Goal: Transaction & Acquisition: Purchase product/service

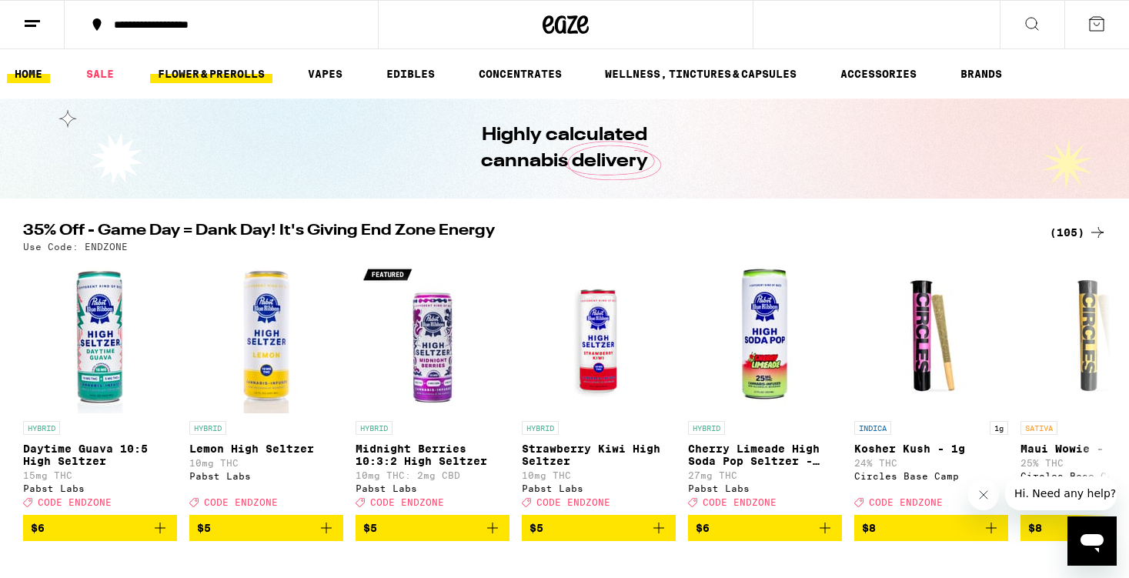
click at [205, 71] on link "FLOWER & PREROLLS" at bounding box center [211, 74] width 122 height 18
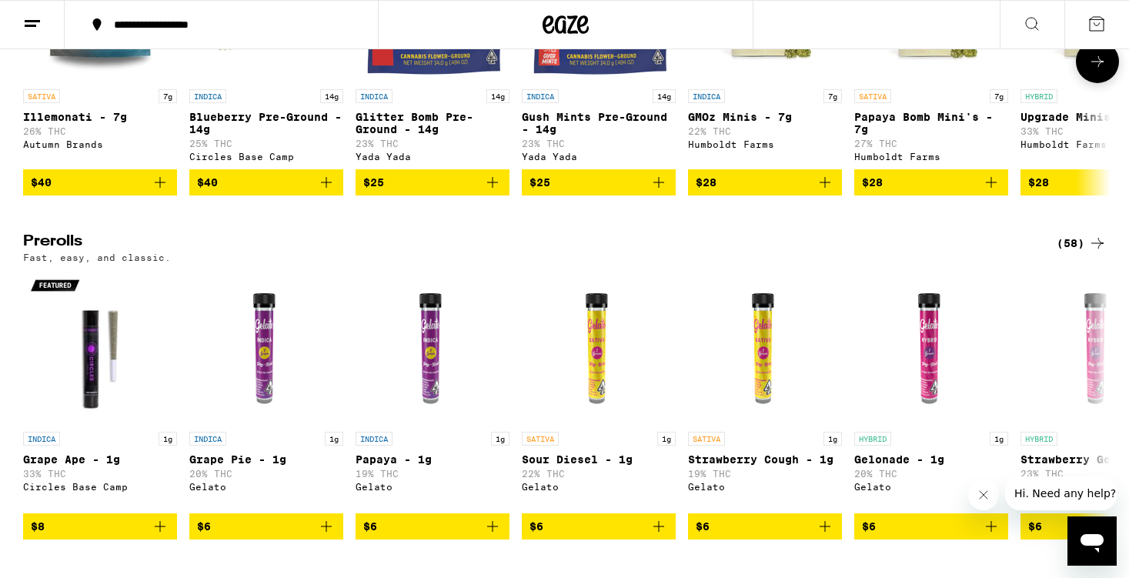
scroll to position [671, 0]
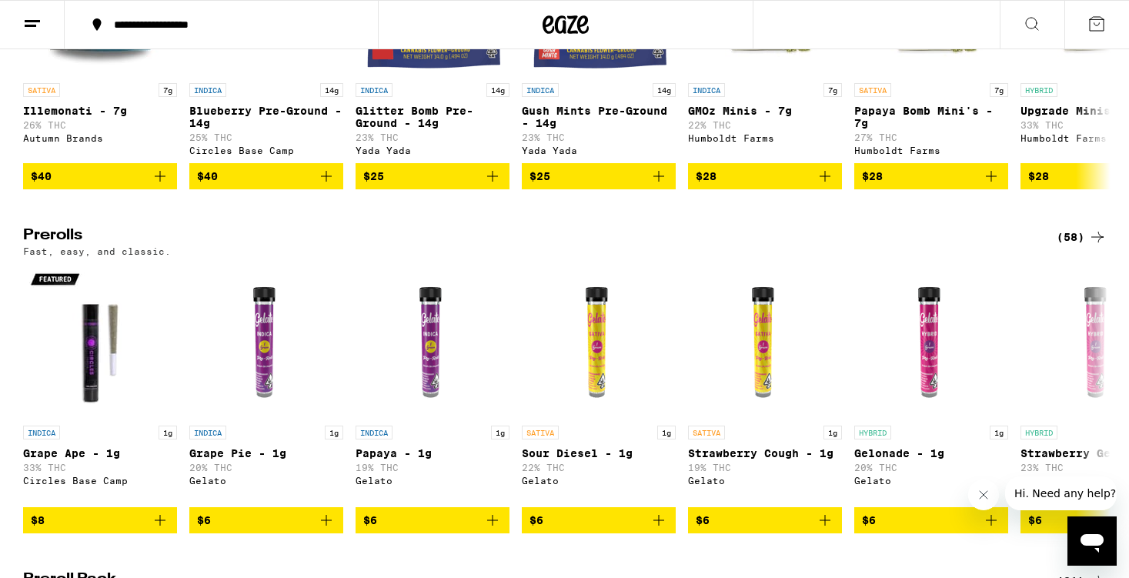
click at [1096, 246] on icon at bounding box center [1097, 237] width 18 height 18
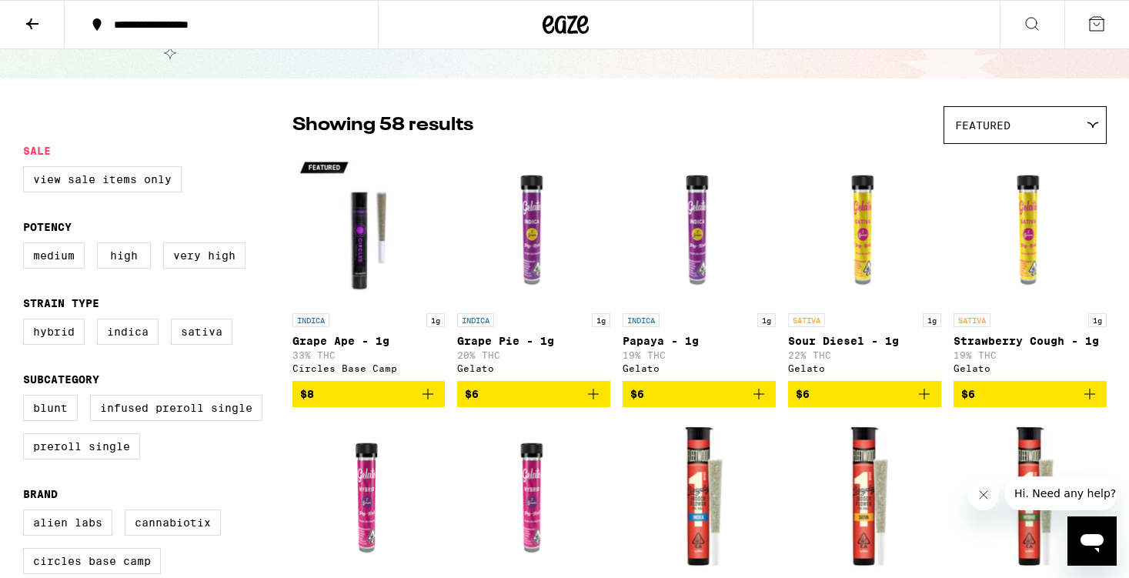
scroll to position [74, 0]
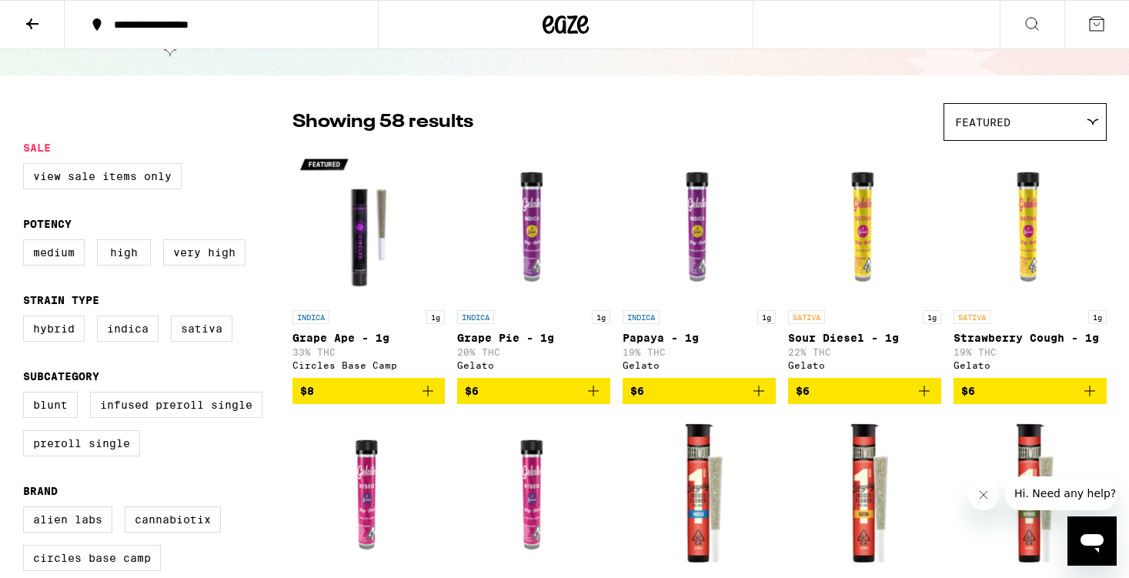
click at [982, 118] on span "Featured" at bounding box center [982, 122] width 55 height 12
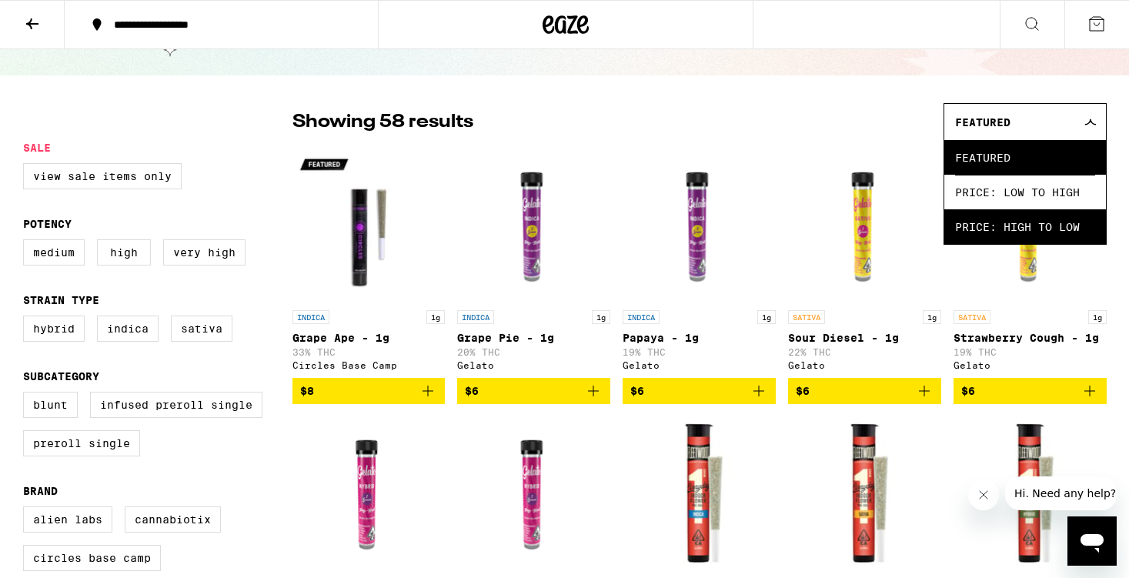
click at [1032, 222] on span "Price: High to Low" at bounding box center [1025, 226] width 140 height 35
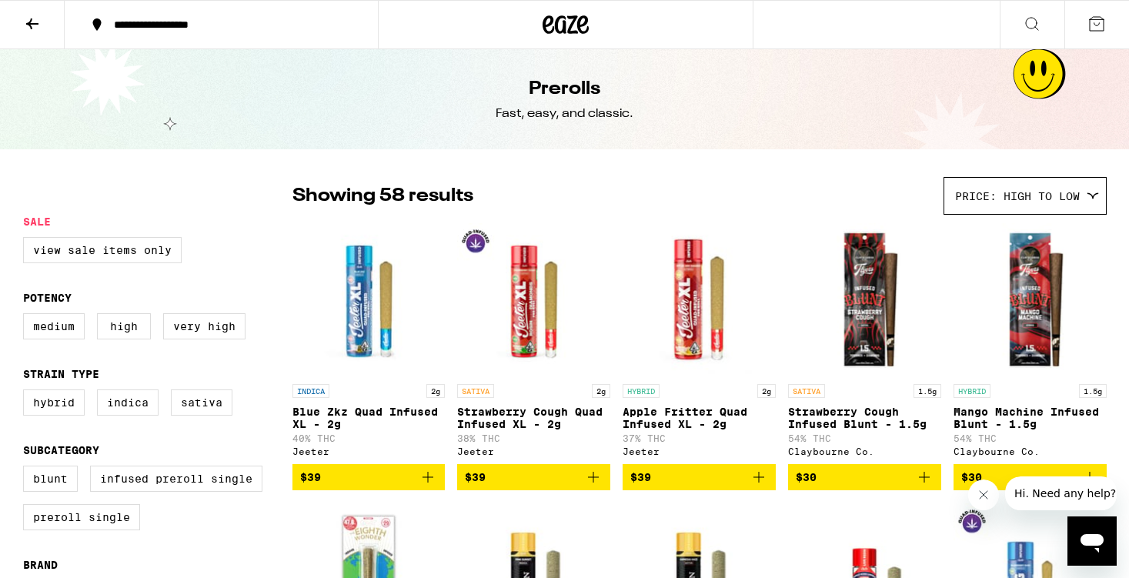
click at [29, 25] on icon at bounding box center [32, 24] width 18 height 18
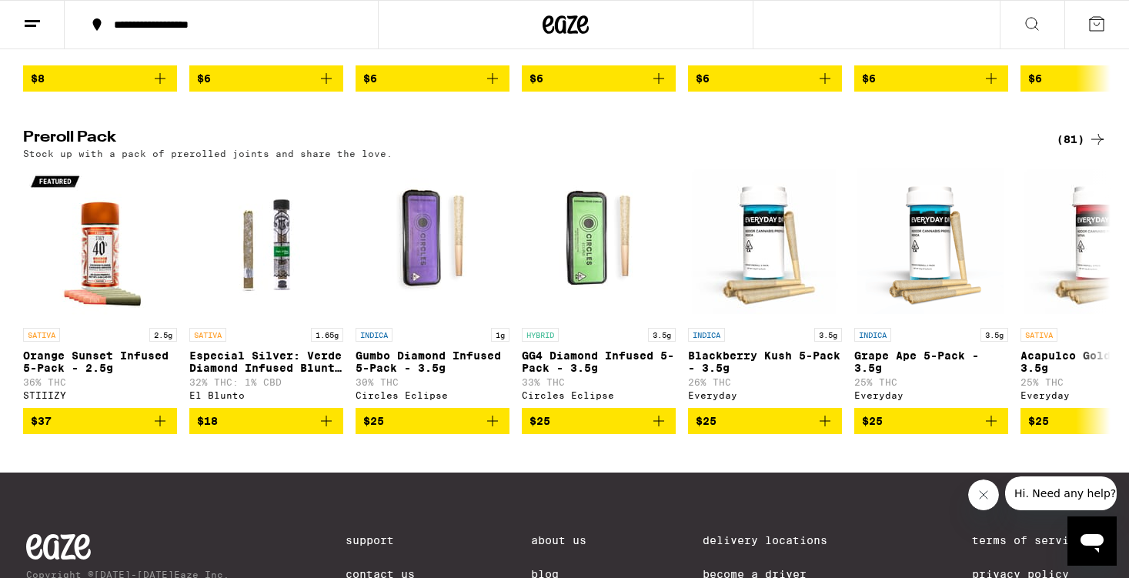
scroll to position [1116, 0]
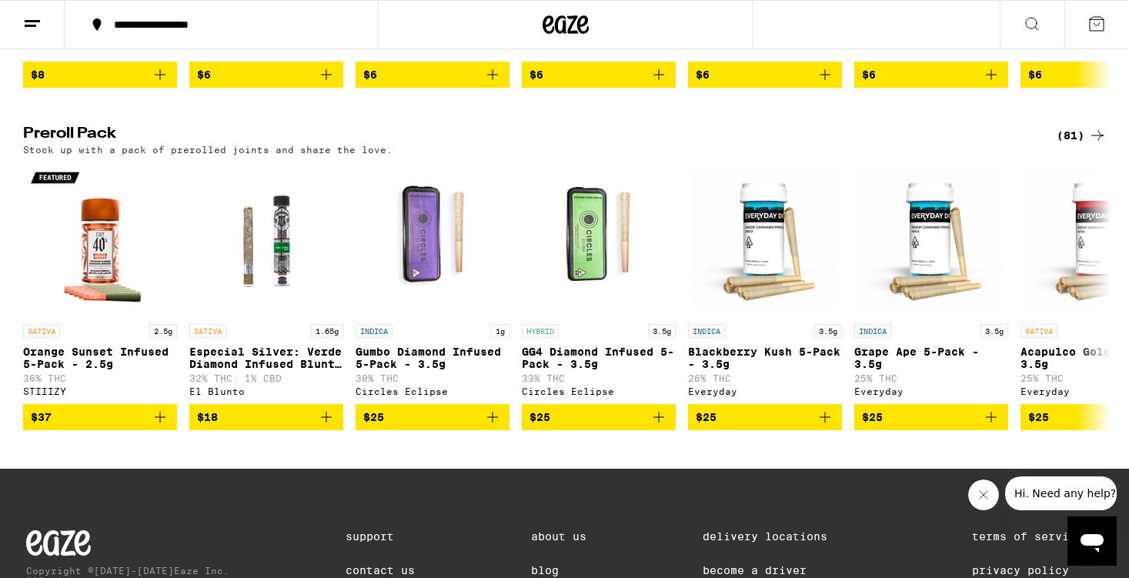
click at [1064, 145] on div "(81)" at bounding box center [1081, 135] width 50 height 18
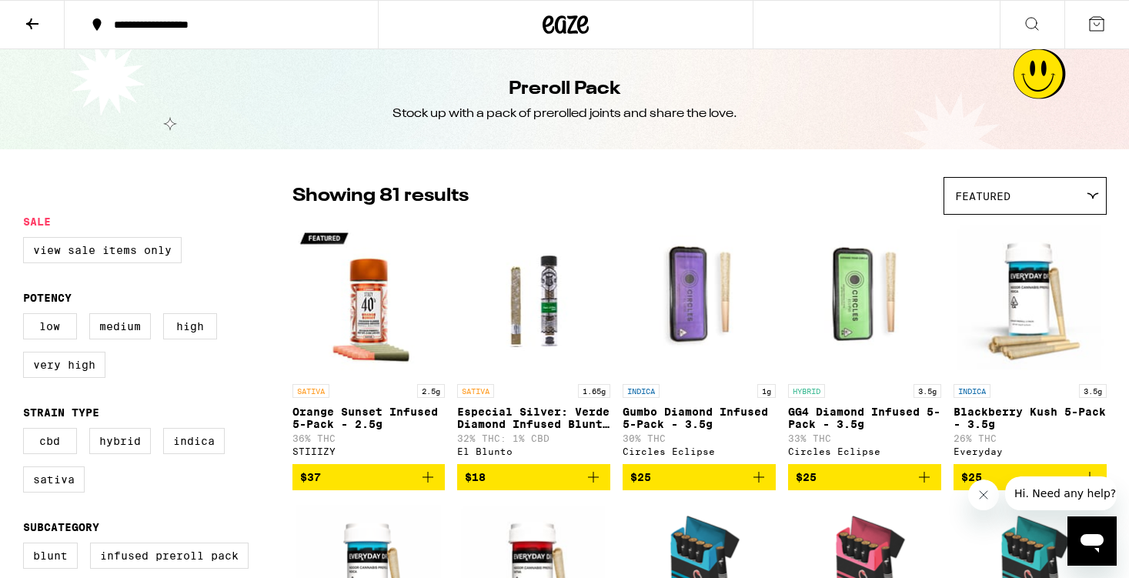
click at [1063, 212] on div "Featured" at bounding box center [1025, 196] width 162 height 36
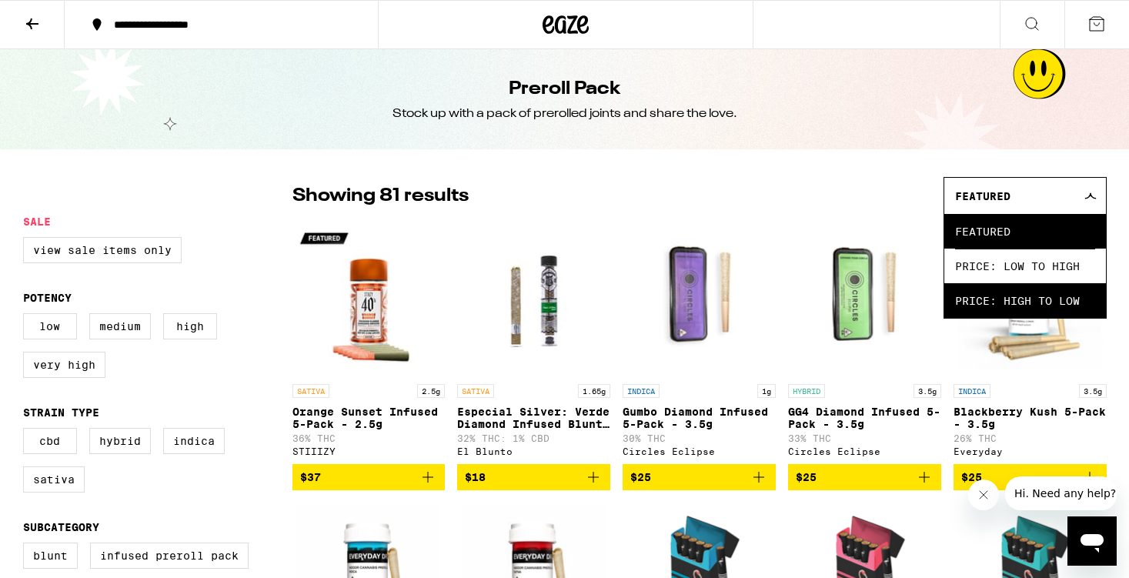
click at [1027, 305] on span "Price: High to Low" at bounding box center [1025, 300] width 140 height 35
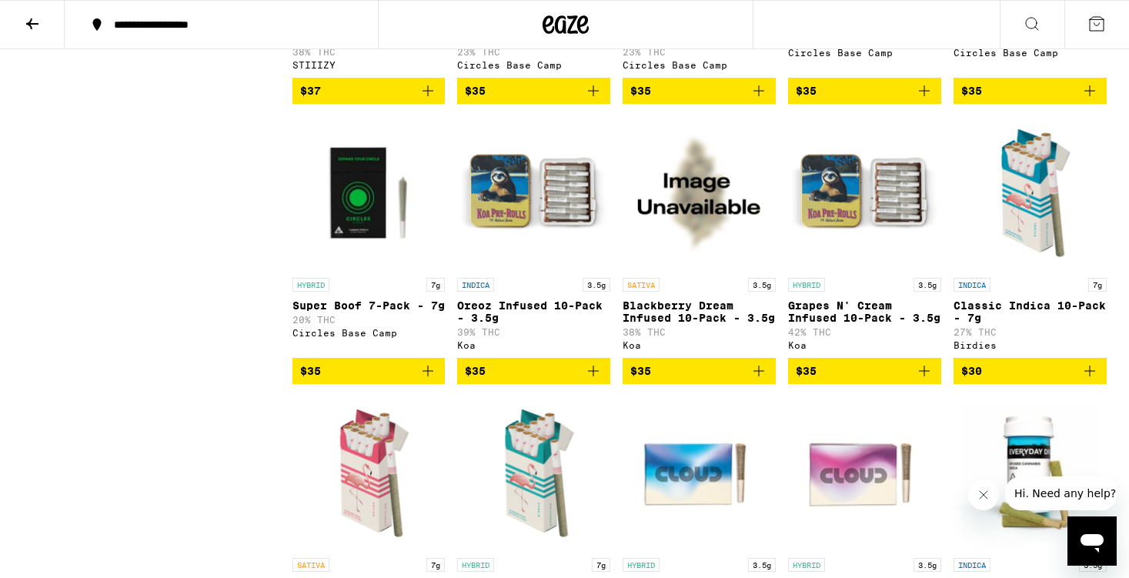
scroll to position [3288, 0]
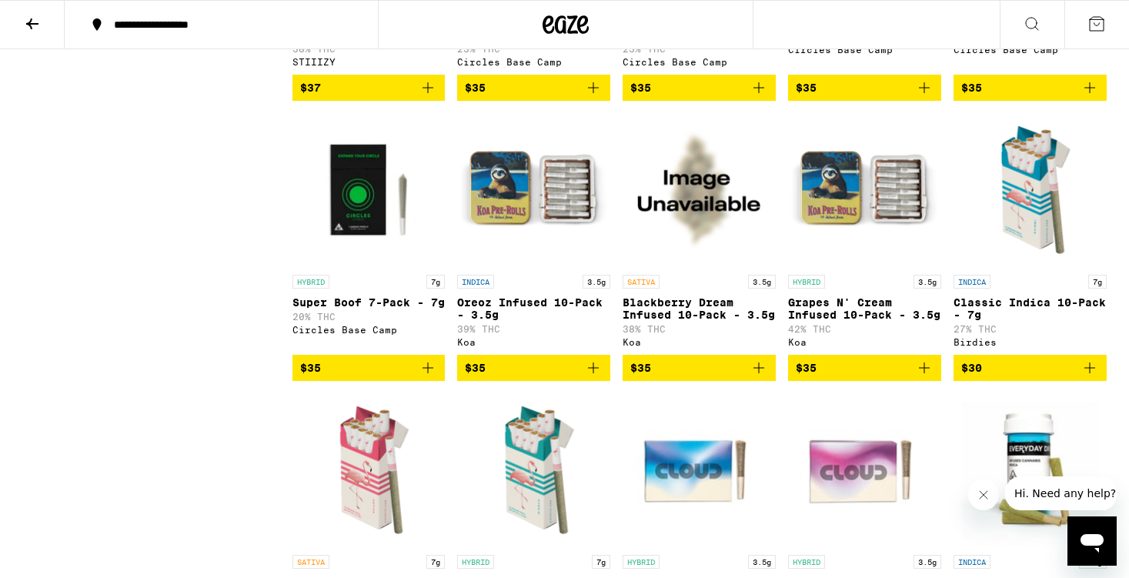
click at [762, 377] on icon "Add to bag" at bounding box center [758, 368] width 18 height 18
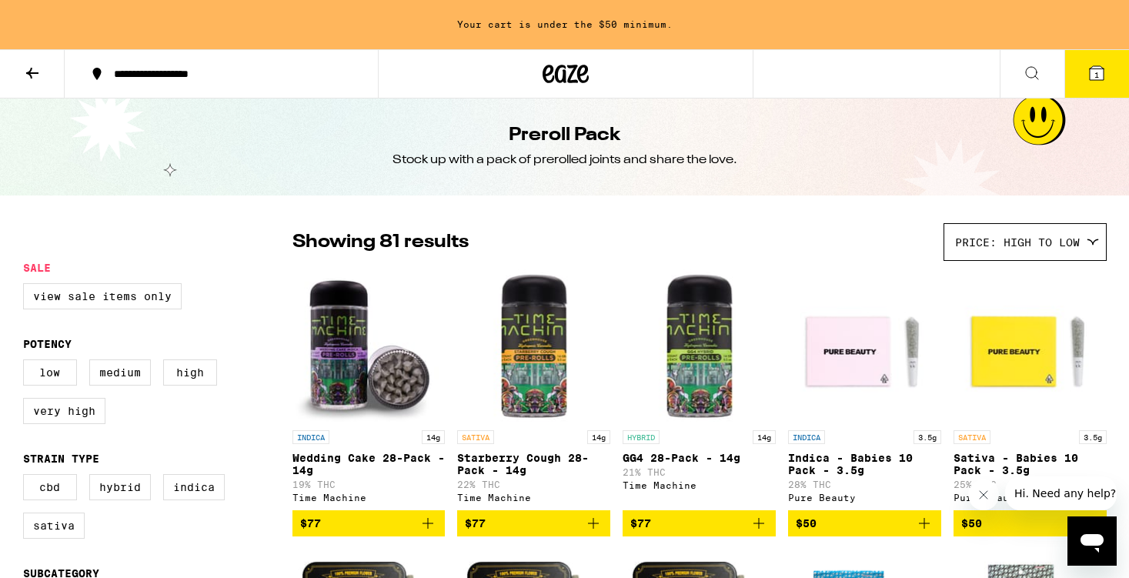
scroll to position [0, 0]
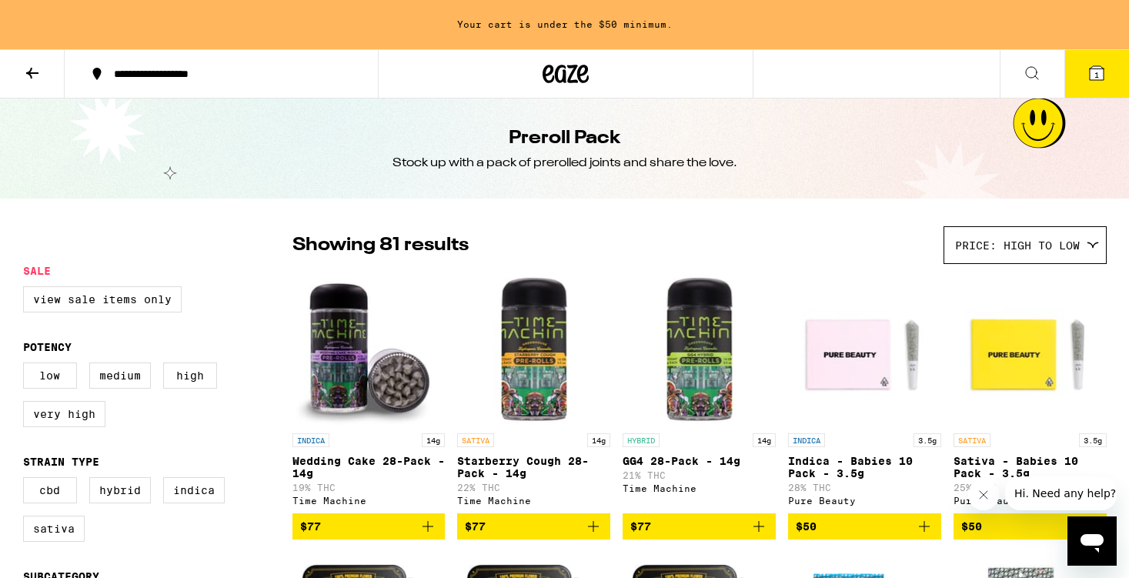
click at [34, 74] on icon at bounding box center [32, 73] width 18 height 18
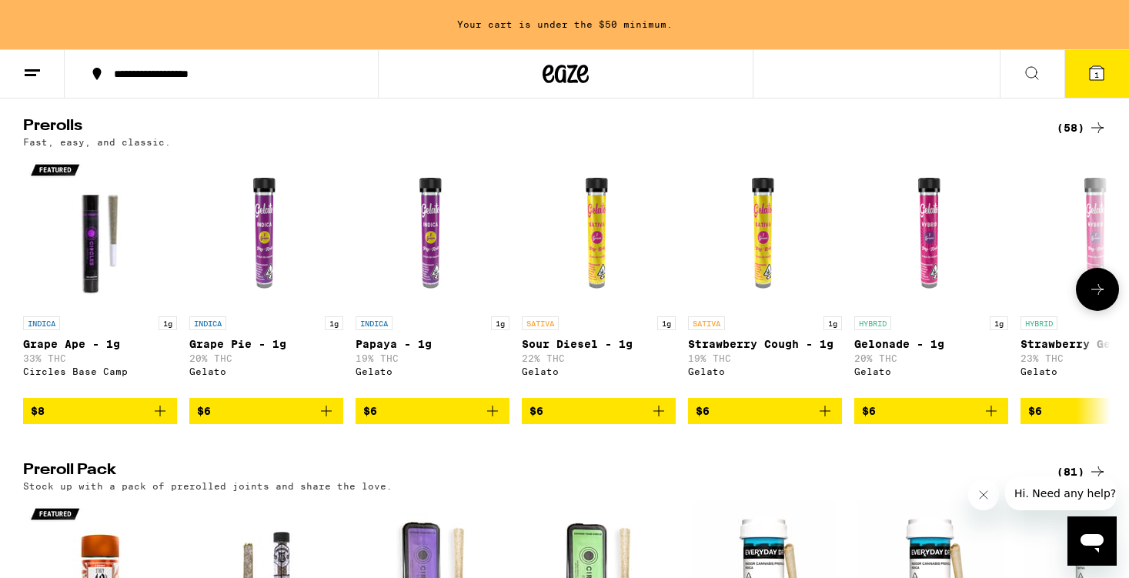
scroll to position [841, 0]
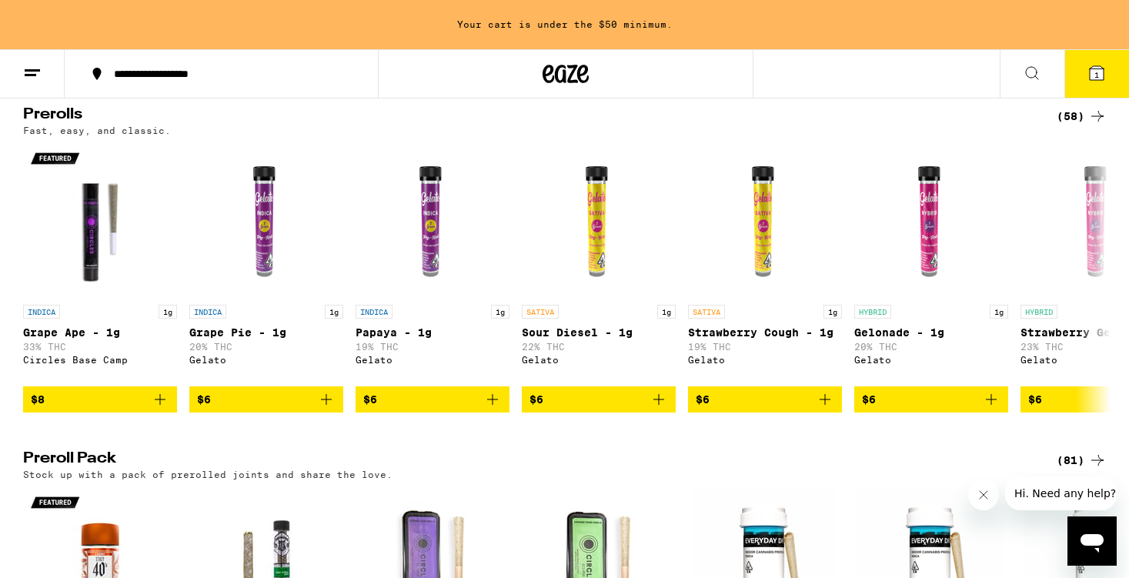
click at [1068, 125] on div "(58)" at bounding box center [1081, 116] width 50 height 18
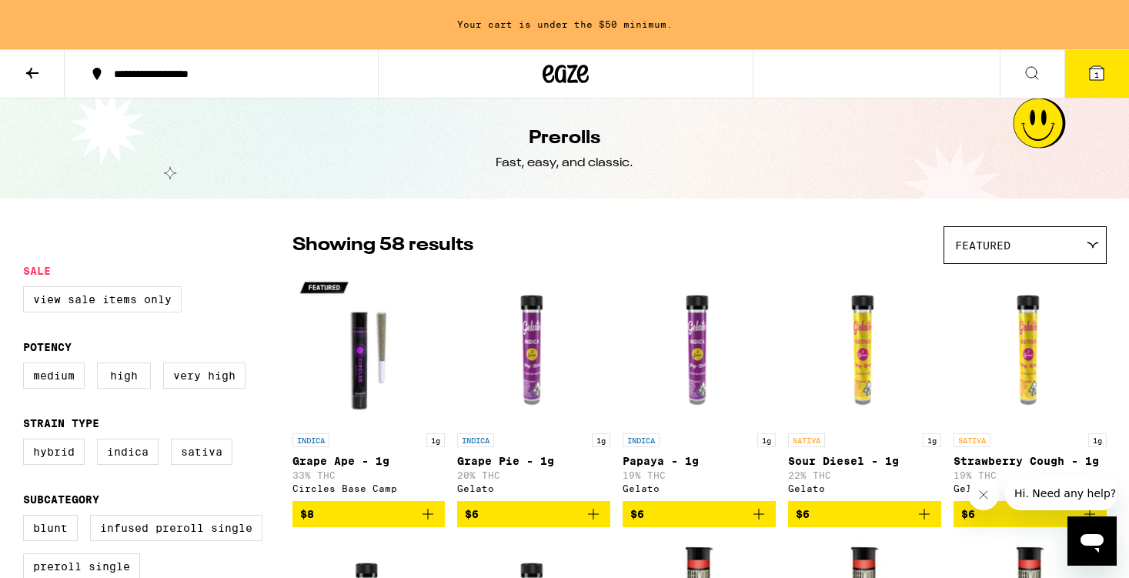
click at [1029, 257] on div "Featured" at bounding box center [1025, 245] width 162 height 36
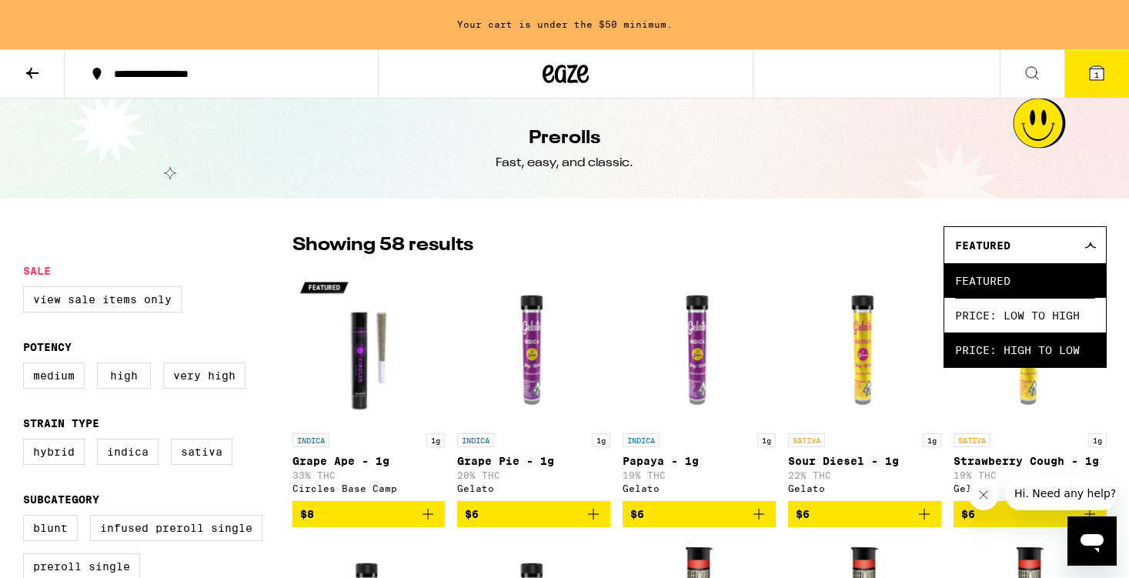
click at [1013, 345] on span "Price: High to Low" at bounding box center [1025, 349] width 140 height 35
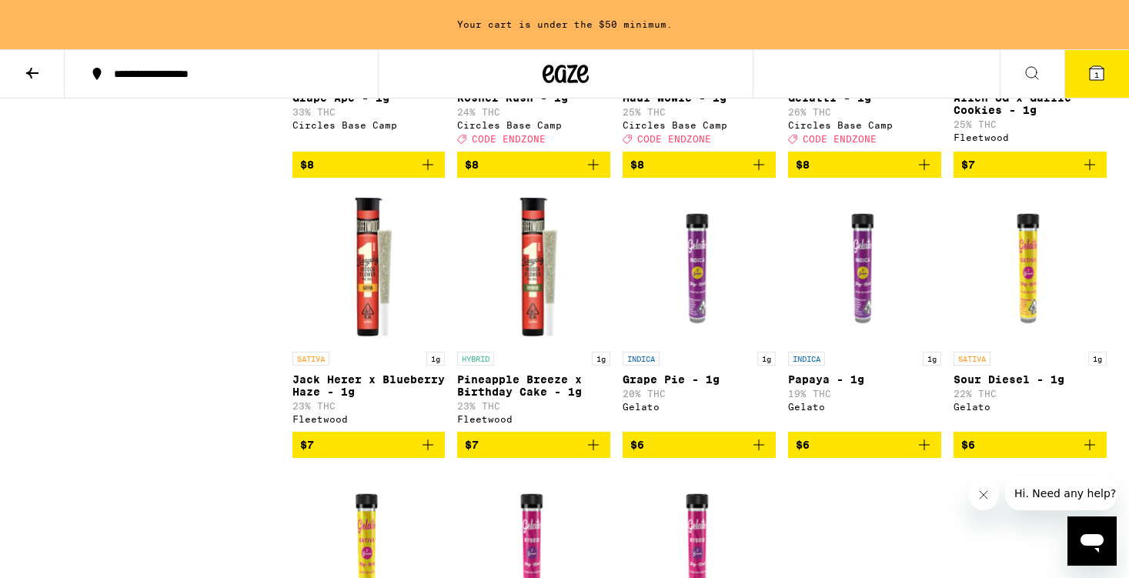
scroll to position [2908, 0]
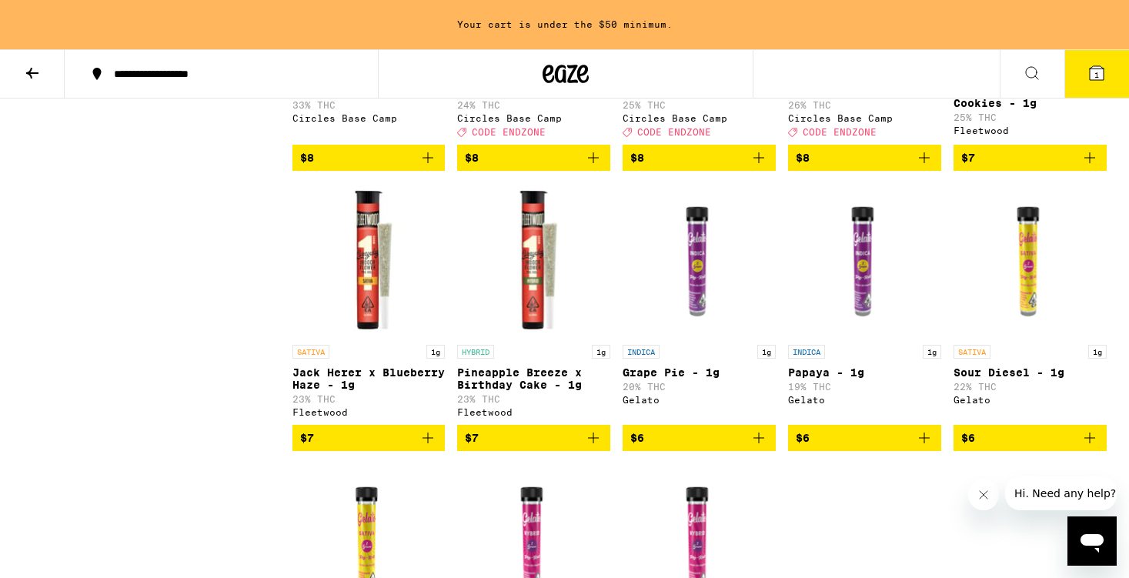
click at [432, 447] on icon "Add to bag" at bounding box center [428, 438] width 18 height 18
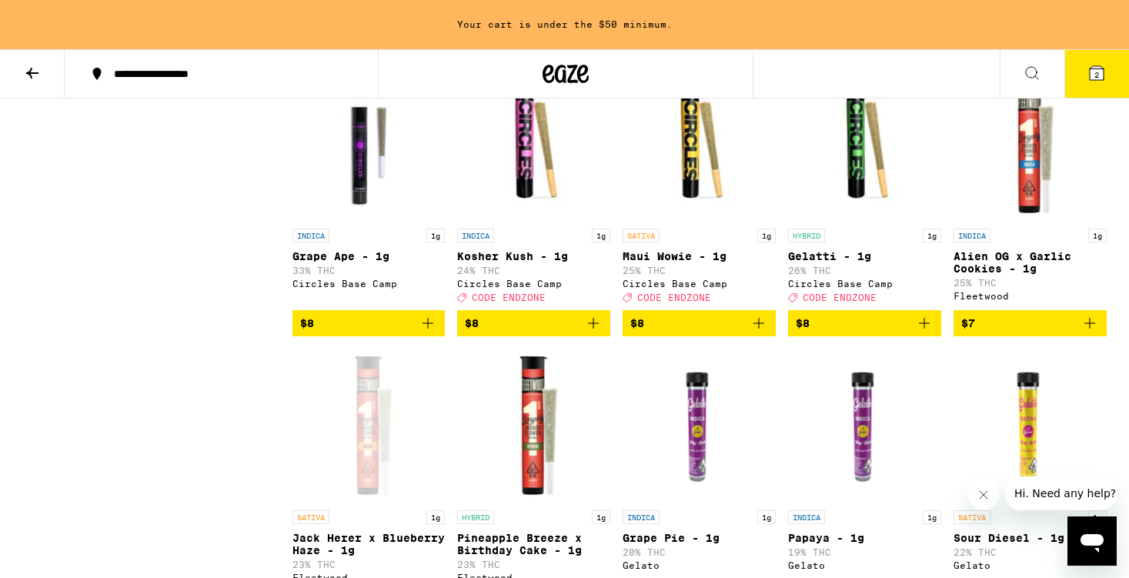
scroll to position [2747, 0]
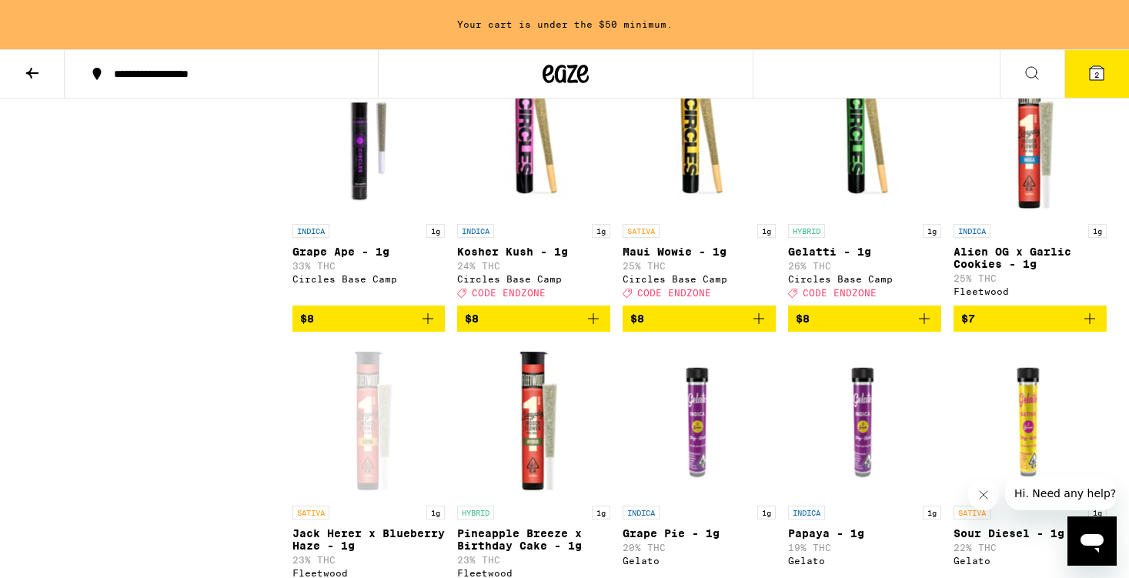
click at [926, 328] on icon "Add to bag" at bounding box center [924, 318] width 18 height 18
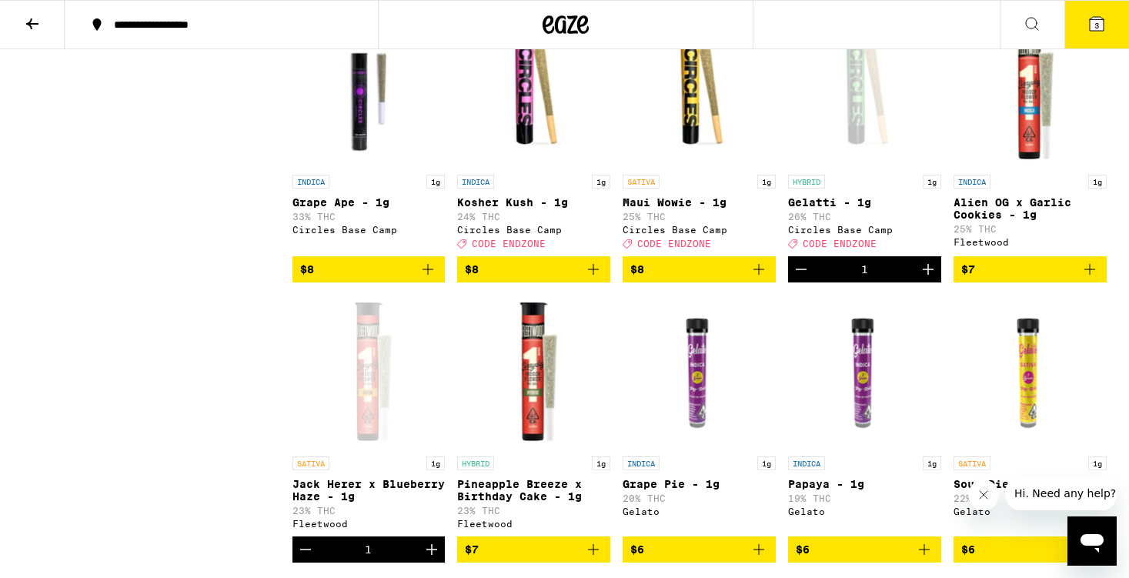
scroll to position [2698, 0]
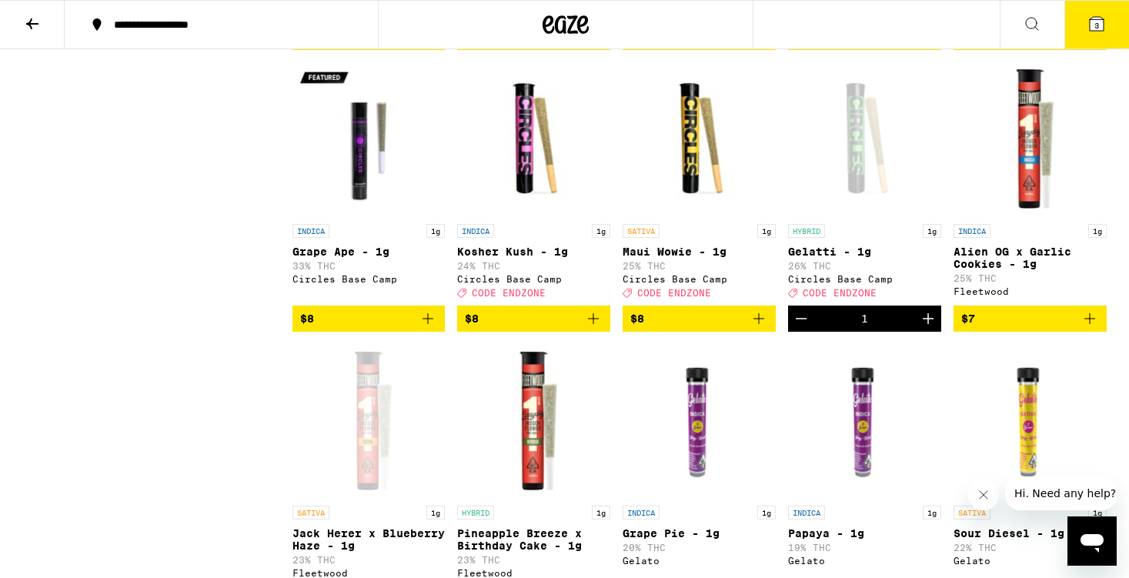
click at [1087, 34] on button "3" at bounding box center [1096, 25] width 65 height 48
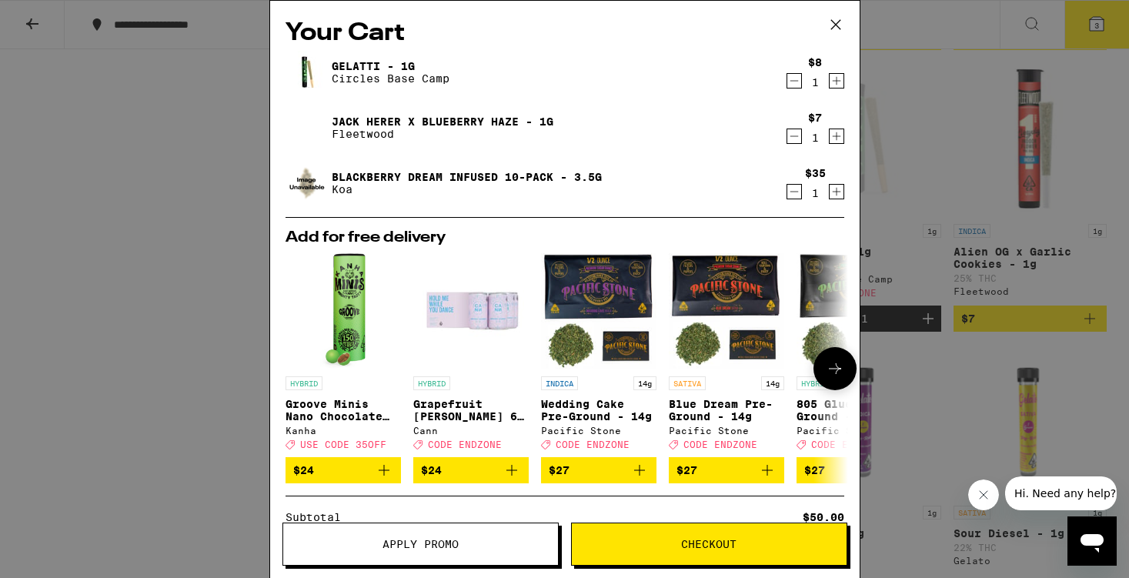
scroll to position [187, 0]
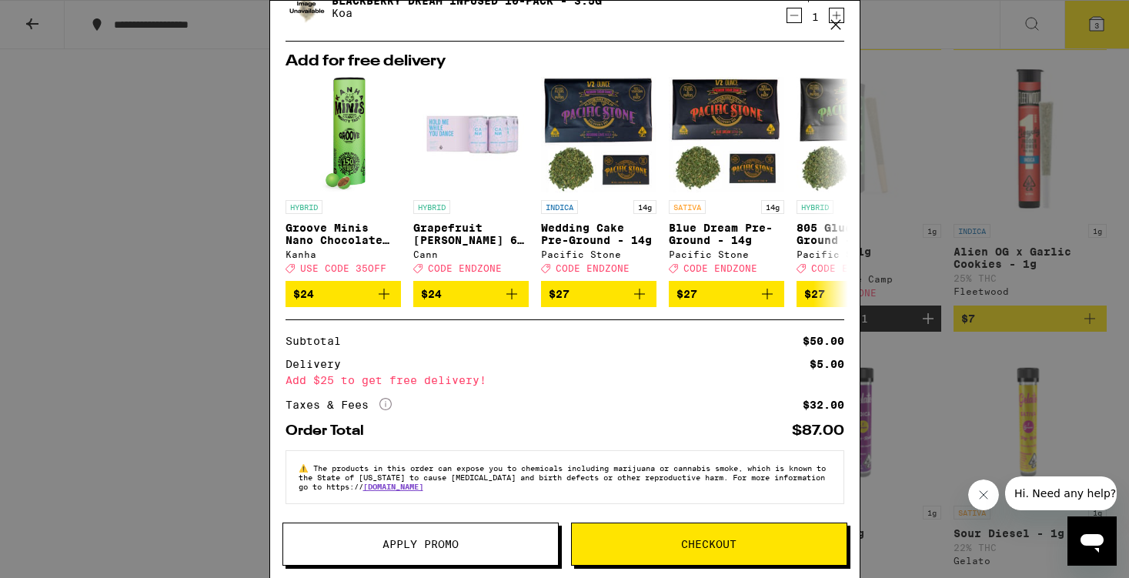
click at [441, 555] on button "Apply Promo" at bounding box center [420, 543] width 276 height 43
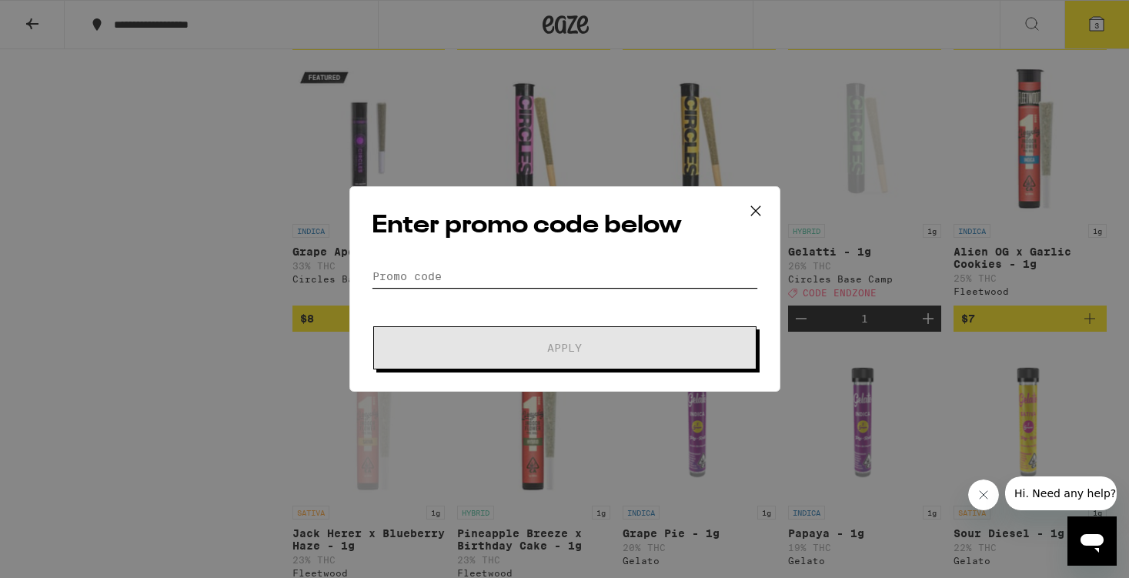
click at [449, 275] on input "Promo Code" at bounding box center [565, 276] width 386 height 23
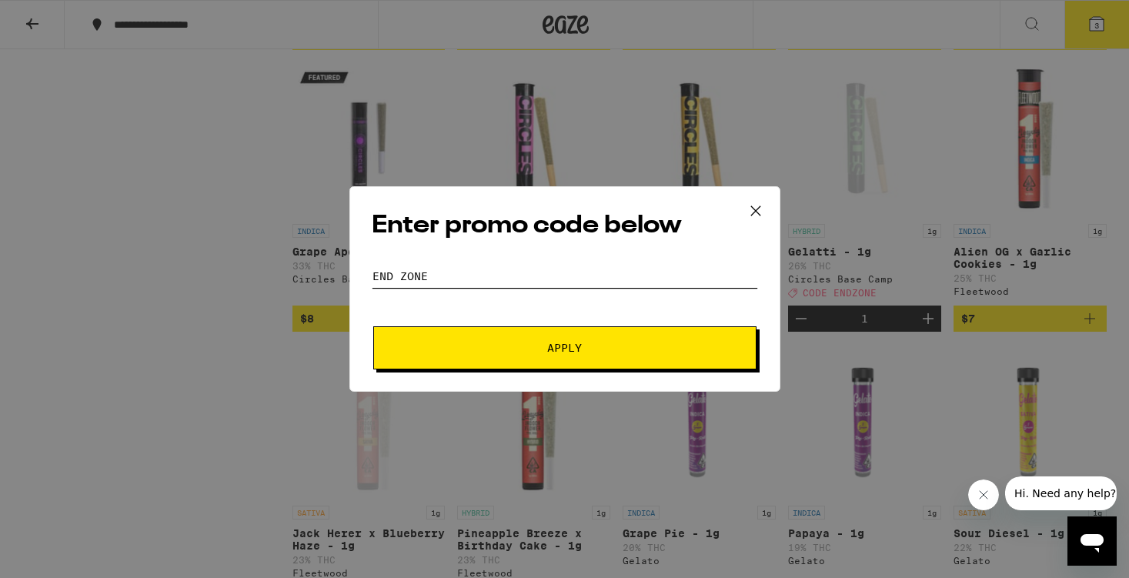
click at [403, 279] on input "END ZONE" at bounding box center [565, 276] width 386 height 23
click at [399, 272] on input "END ZONE" at bounding box center [565, 276] width 386 height 23
type input "ENDZONE"
click at [561, 348] on span "Apply" at bounding box center [564, 347] width 35 height 11
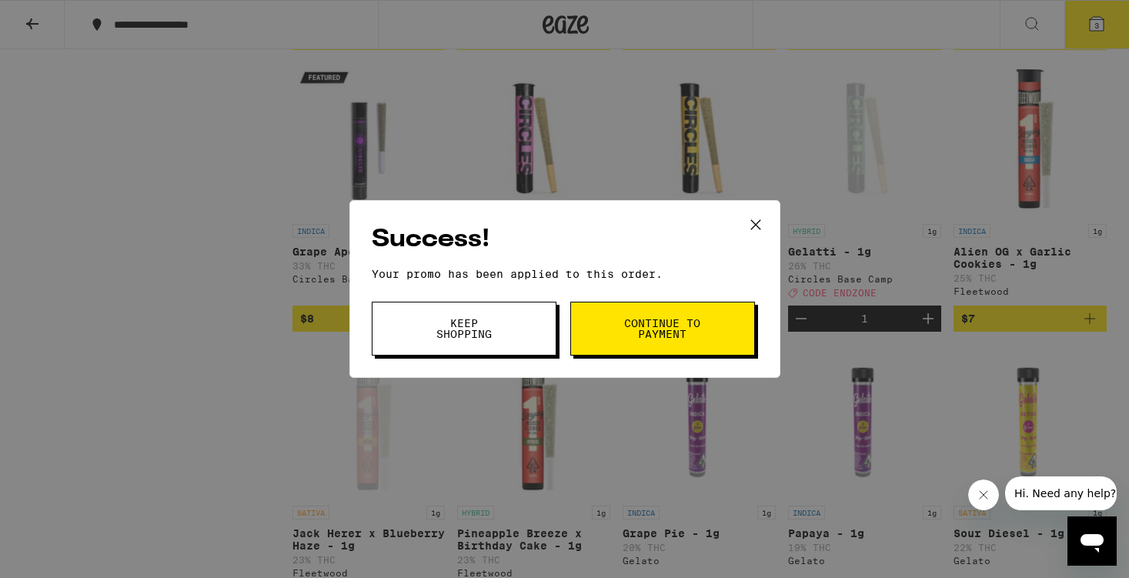
click at [641, 322] on span "Continue to payment" at bounding box center [662, 329] width 78 height 22
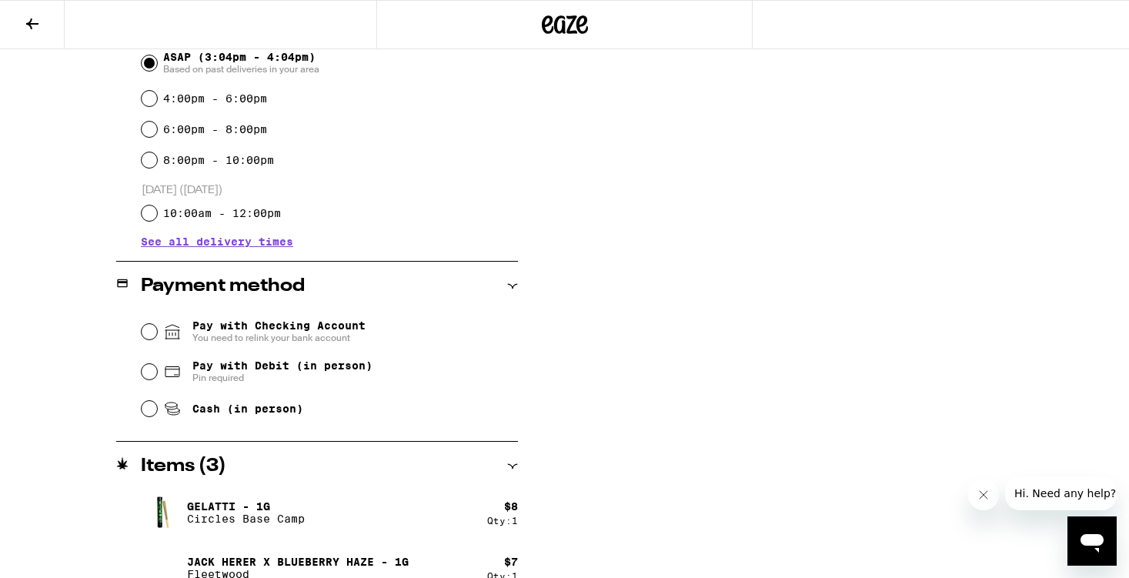
scroll to position [461, 0]
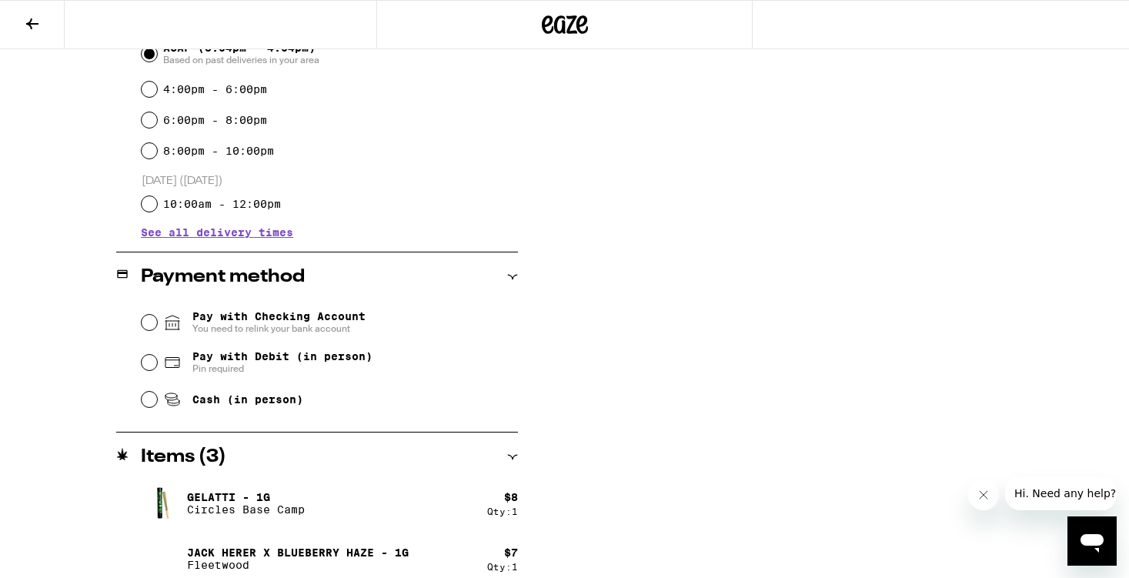
click at [267, 362] on span "Pay with Debit (in person)" at bounding box center [282, 356] width 180 height 12
click at [157, 362] on input "Pay with Debit (in person) Pin required" at bounding box center [149, 362] width 15 height 15
radio input "true"
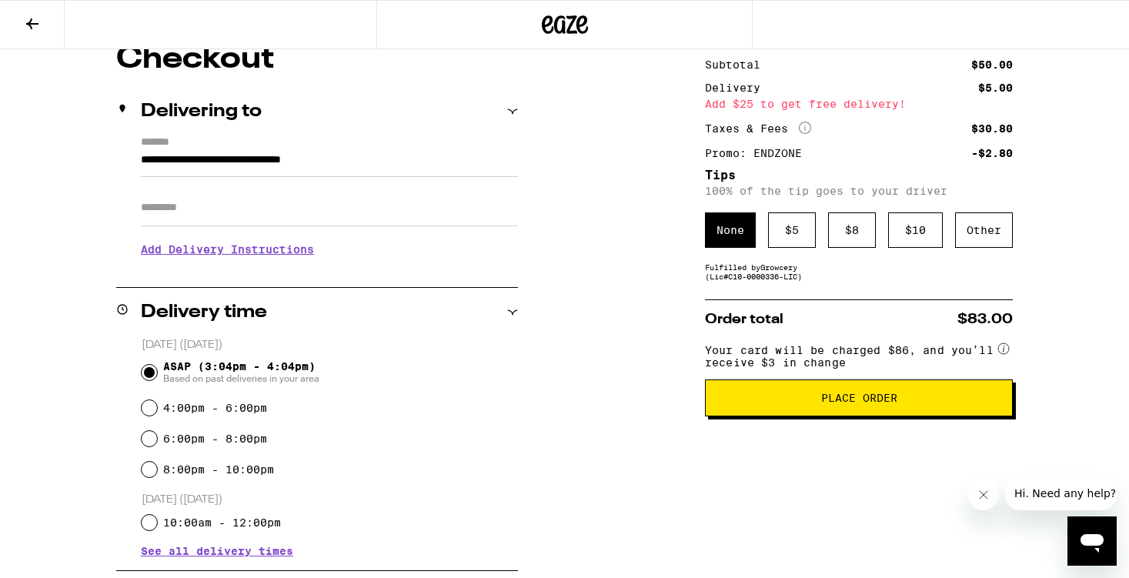
scroll to position [144, 0]
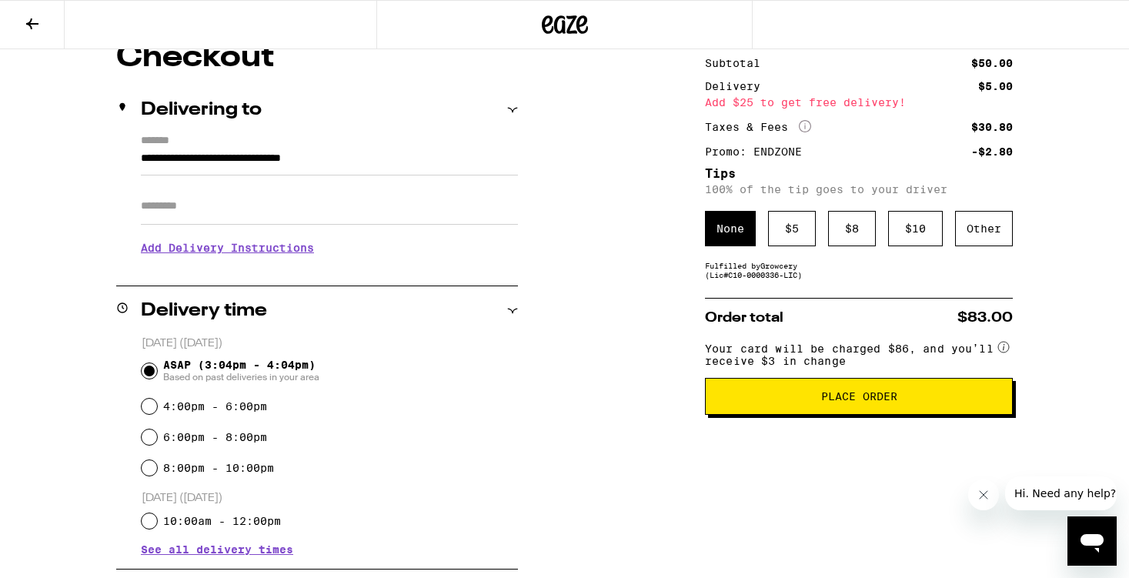
click at [858, 415] on button "Place Order" at bounding box center [859, 396] width 308 height 37
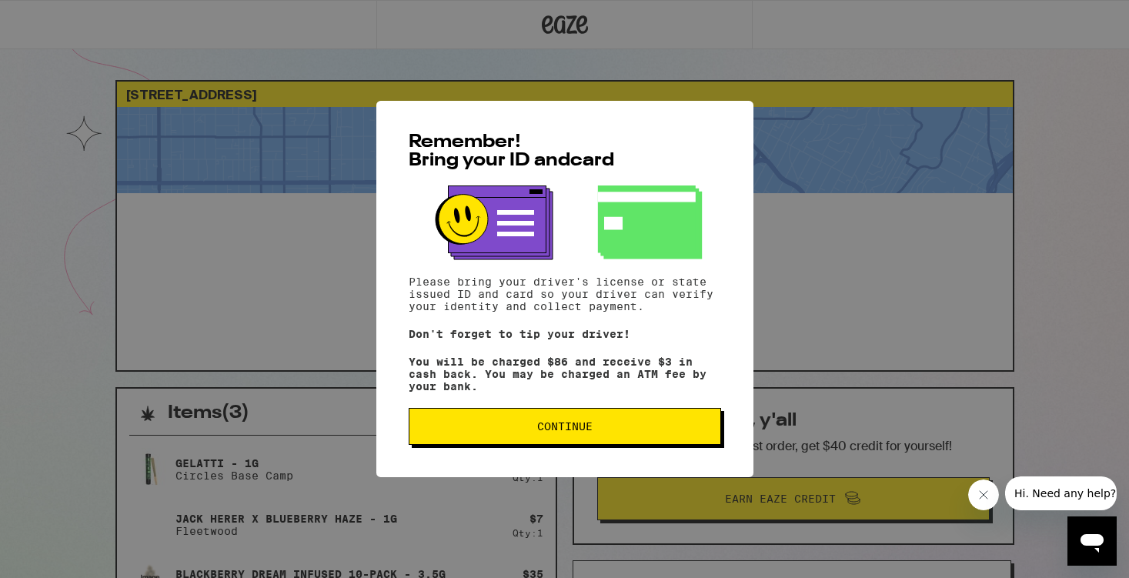
click at [553, 443] on button "Continue" at bounding box center [565, 426] width 312 height 37
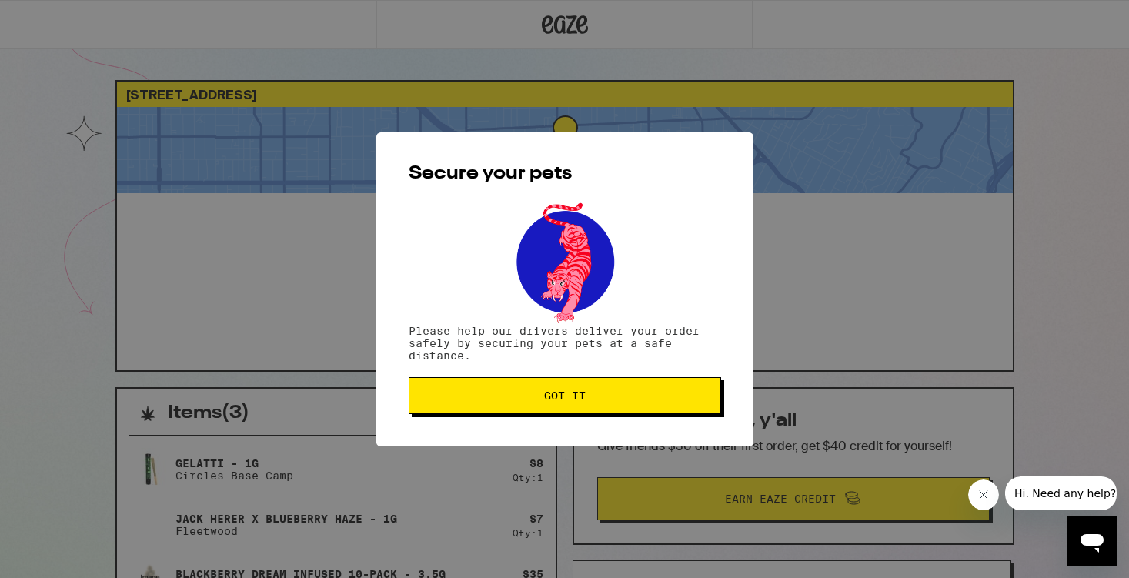
click at [552, 401] on span "Got it" at bounding box center [565, 395] width 42 height 11
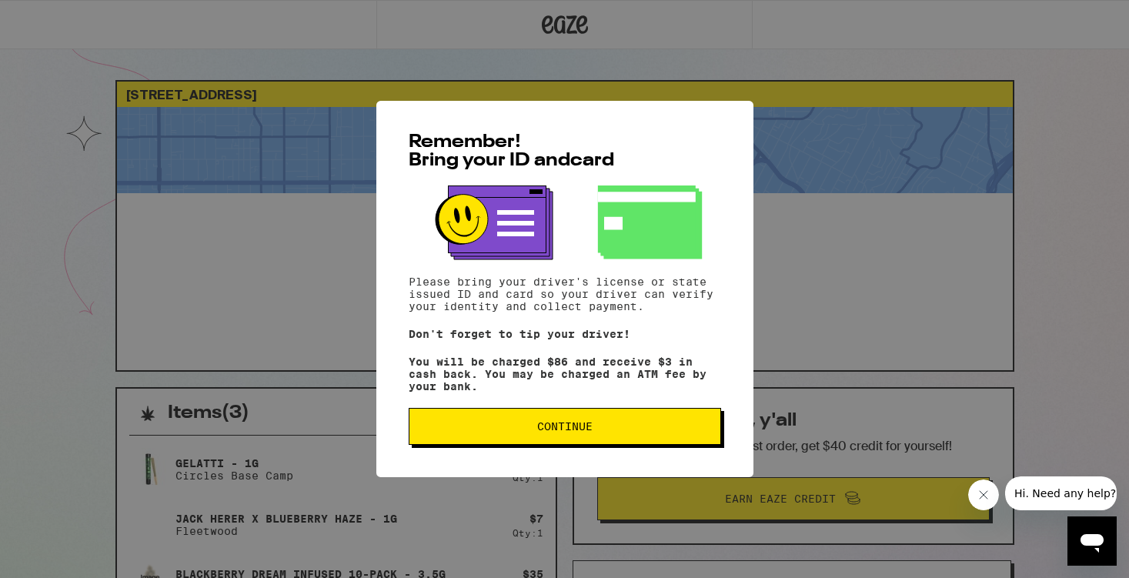
click at [535, 443] on button "Continue" at bounding box center [565, 426] width 312 height 37
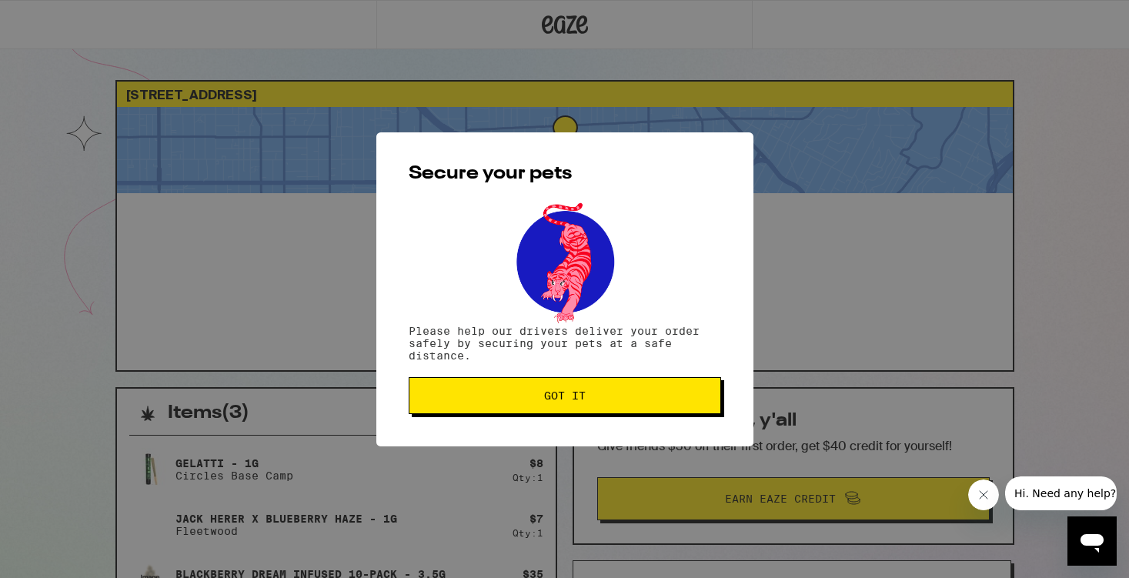
click at [487, 404] on button "Got it" at bounding box center [565, 395] width 312 height 37
